Goal: Information Seeking & Learning: Learn about a topic

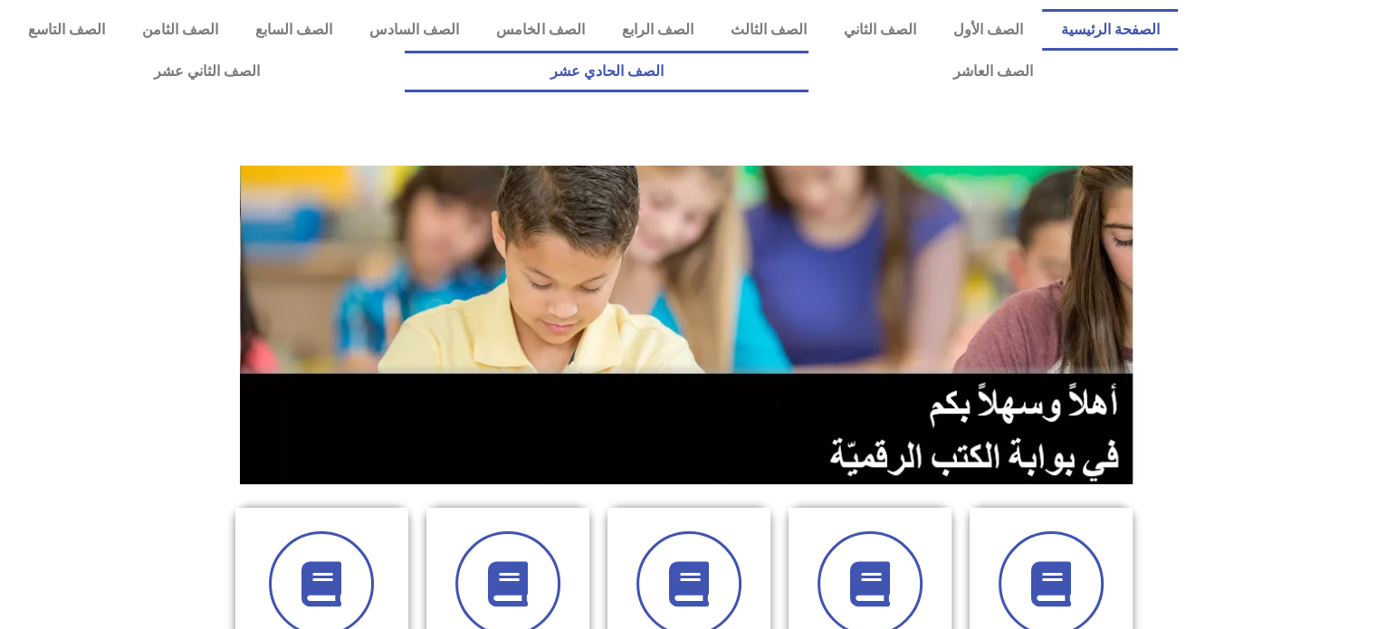
click at [807, 75] on link "الصف الحادي عشر" at bounding box center [606, 72] width 403 height 42
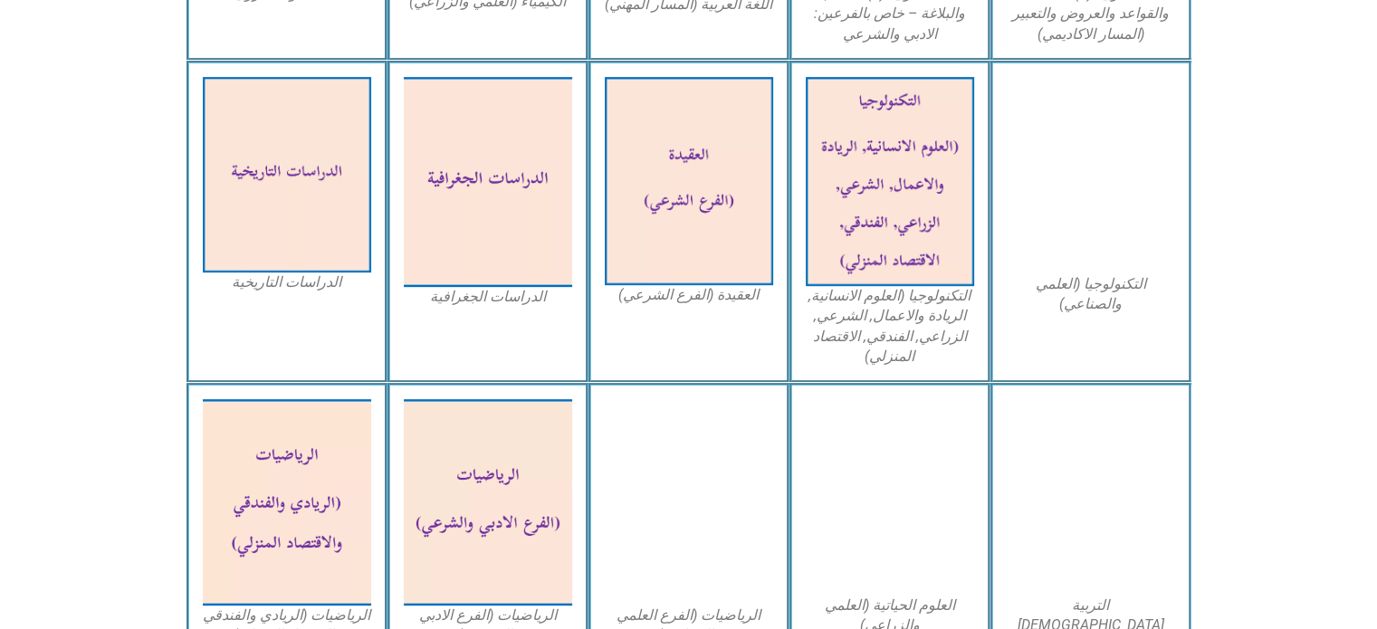
scroll to position [865, 0]
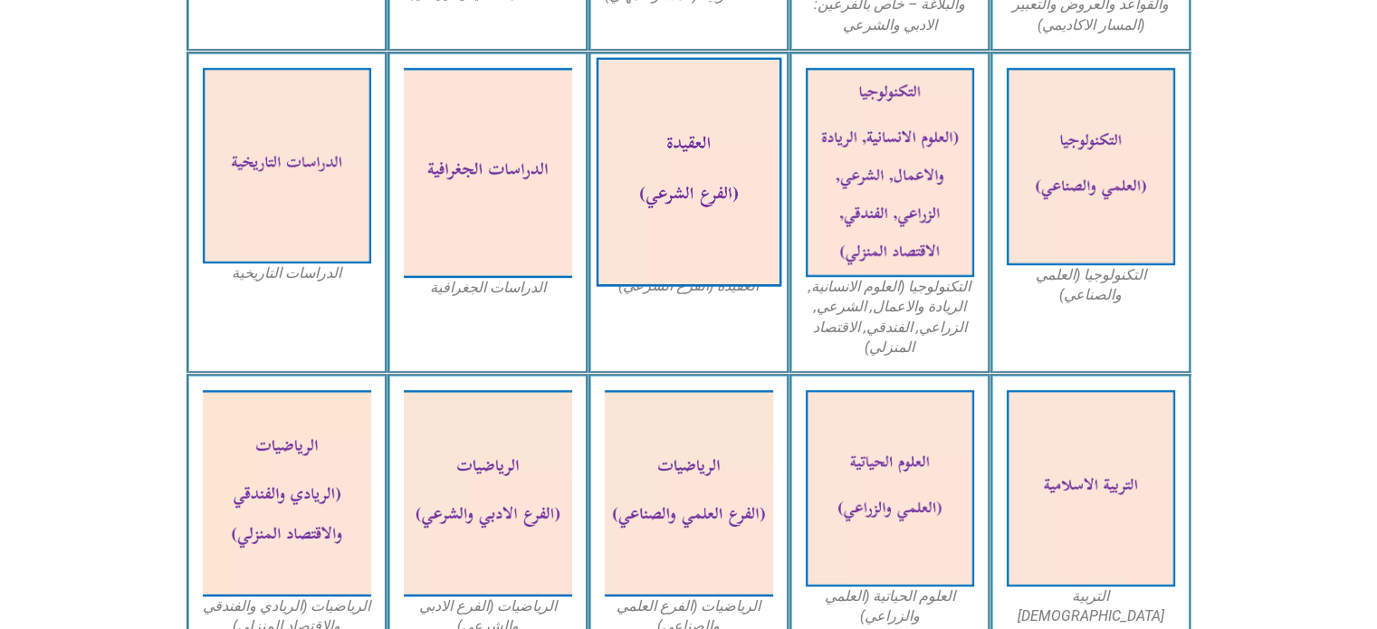
click at [680, 191] on img at bounding box center [688, 171] width 186 height 229
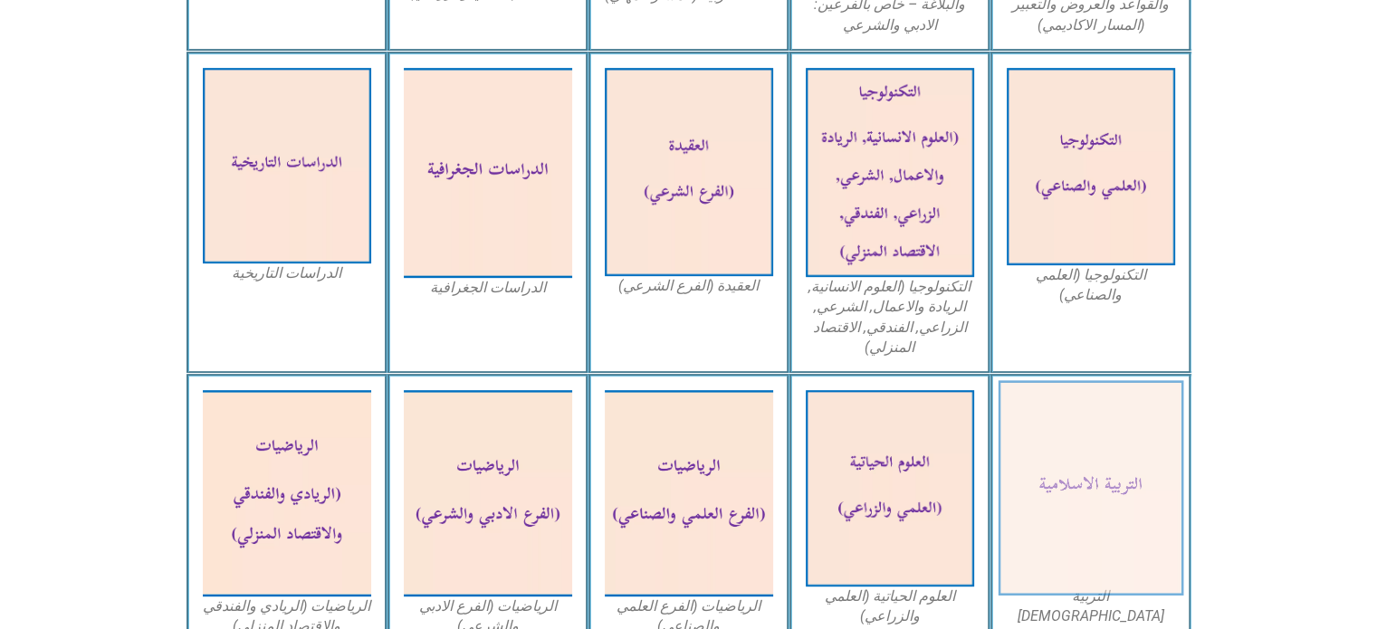
click at [1086, 490] on img at bounding box center [1090, 488] width 186 height 215
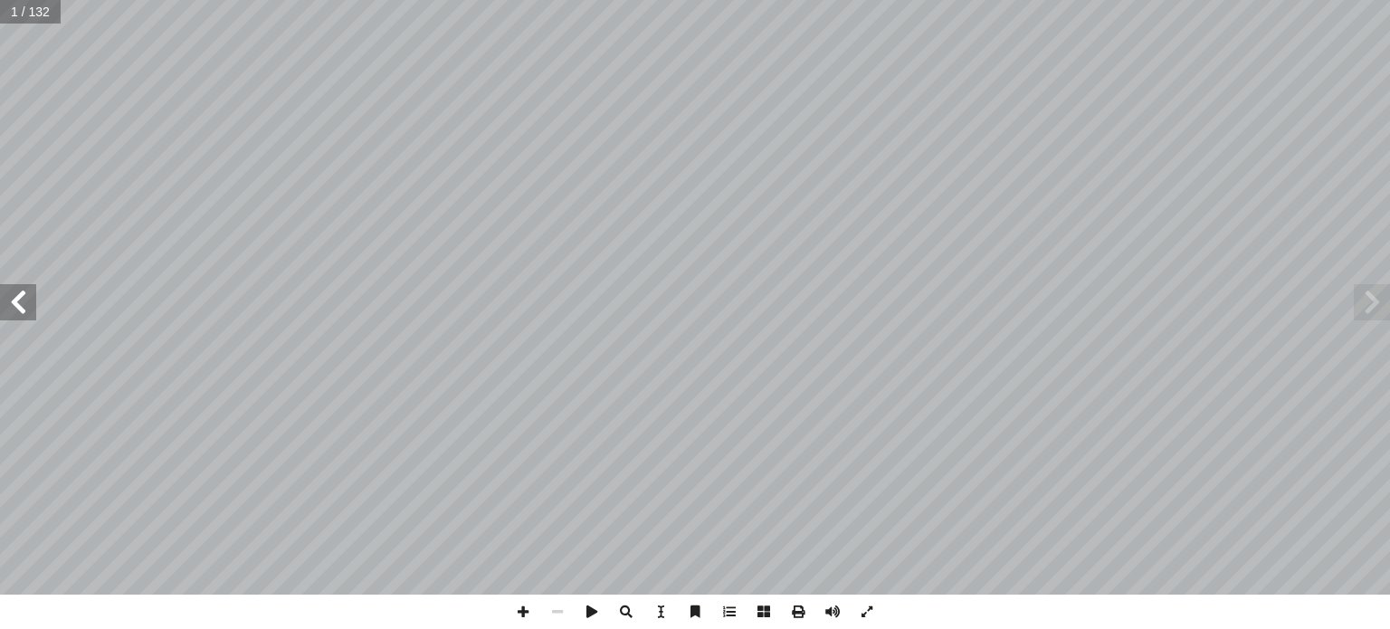
click at [1367, 309] on span at bounding box center [1372, 302] width 36 height 36
click at [22, 305] on span at bounding box center [18, 302] width 36 height 36
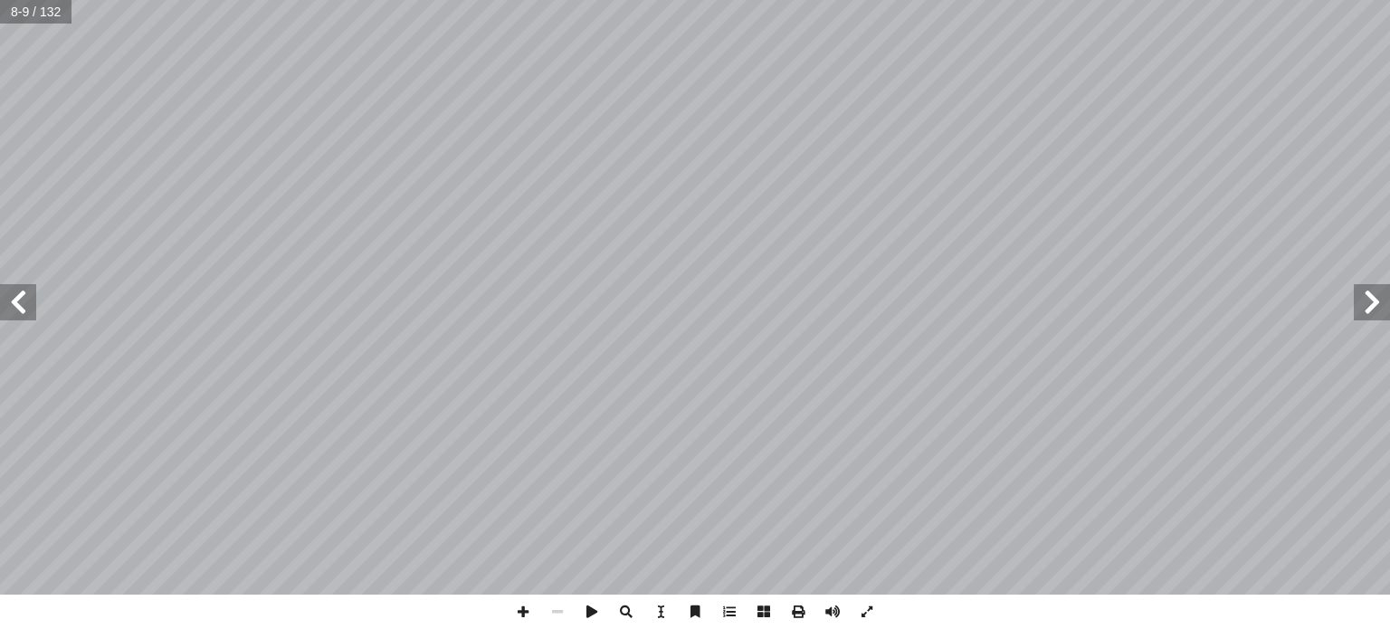
click at [22, 305] on span at bounding box center [18, 302] width 36 height 36
click at [26, 307] on span at bounding box center [18, 302] width 36 height 36
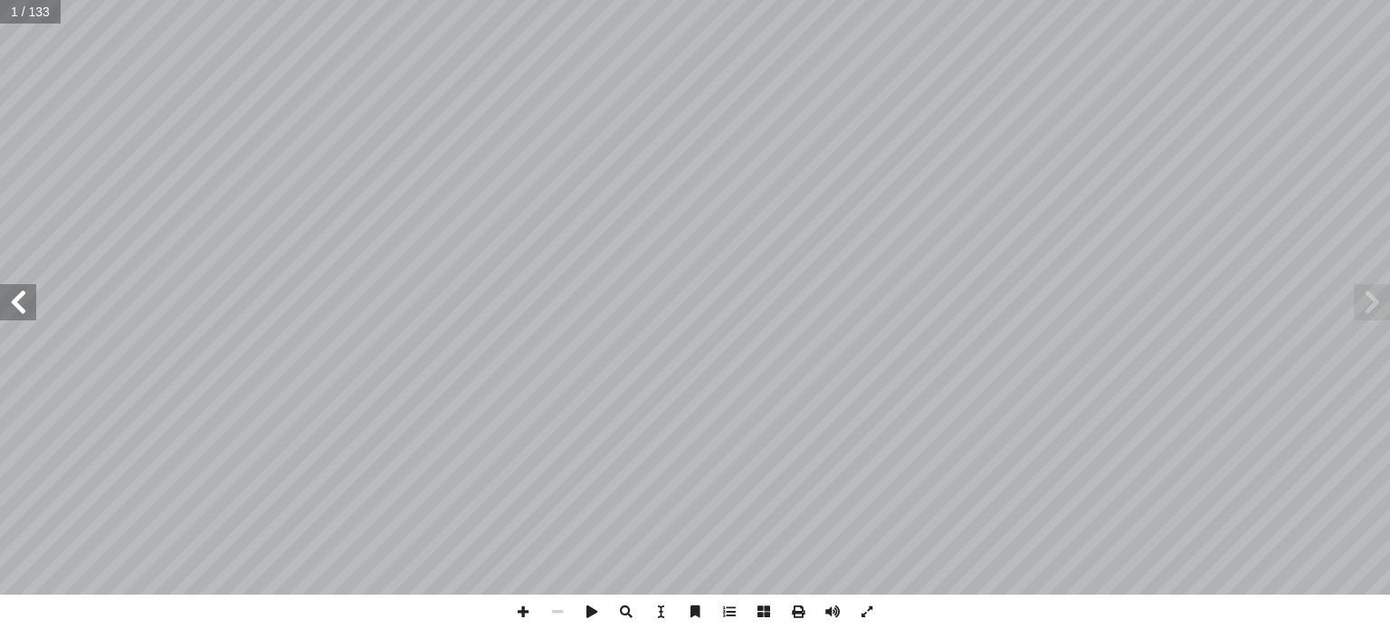
click at [26, 307] on span at bounding box center [18, 302] width 36 height 36
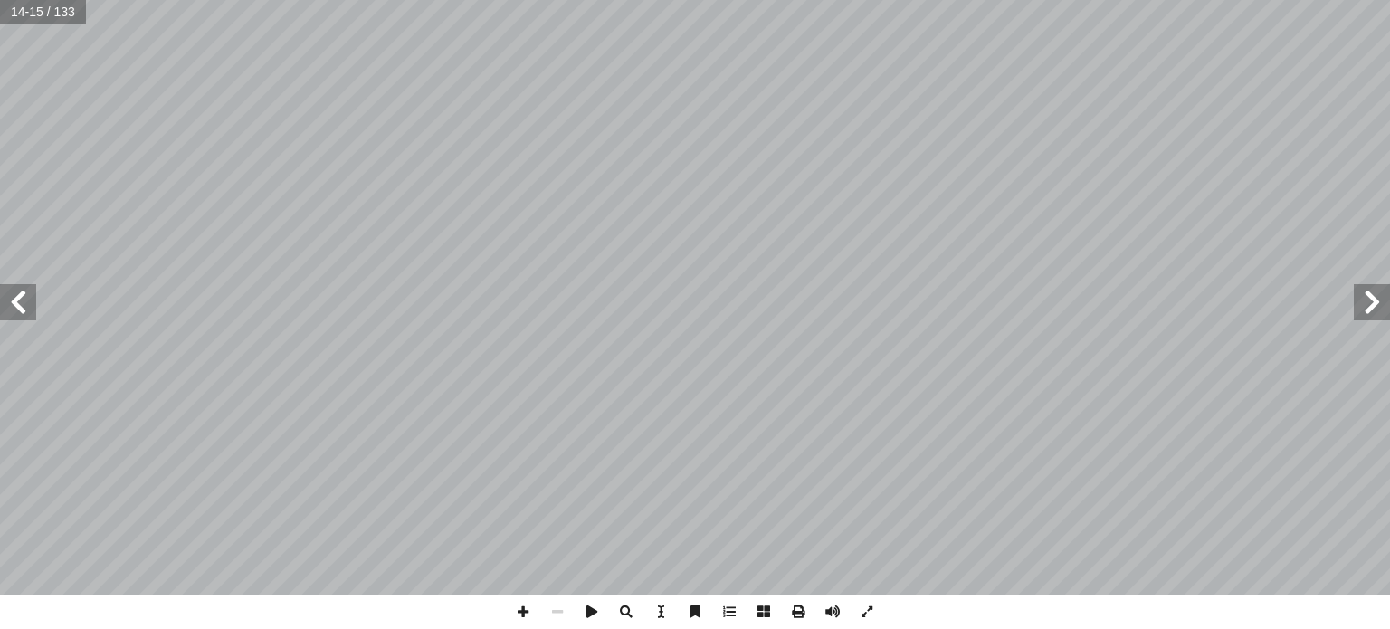
click at [20, 307] on span at bounding box center [18, 302] width 36 height 36
click at [1378, 303] on span at bounding box center [1372, 302] width 36 height 36
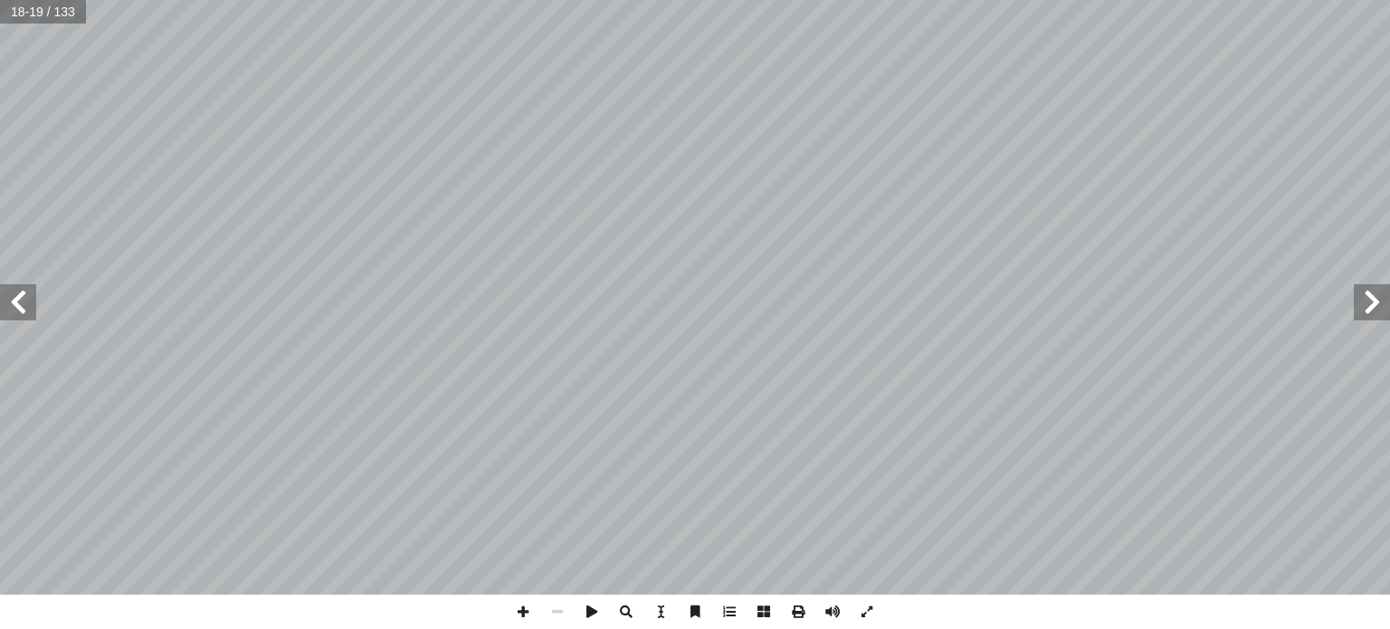
click at [1378, 303] on span at bounding box center [1372, 302] width 36 height 36
